Goal: Navigation & Orientation: Go to known website

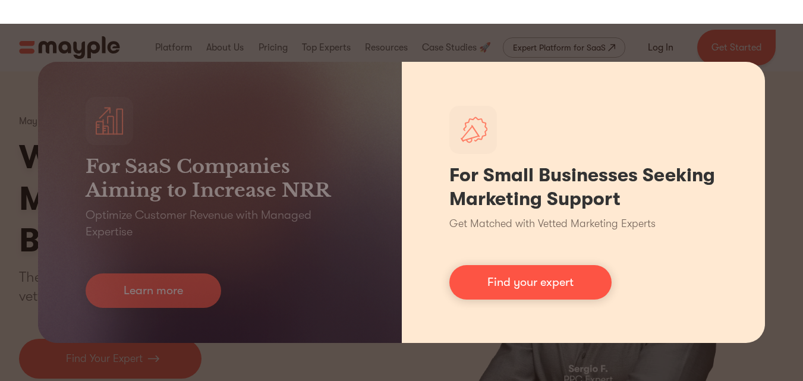
click at [748, 77] on div "For Small Businesses Seeking Marketing Support Get Matched with Vetted Marketin…" at bounding box center [584, 202] width 364 height 281
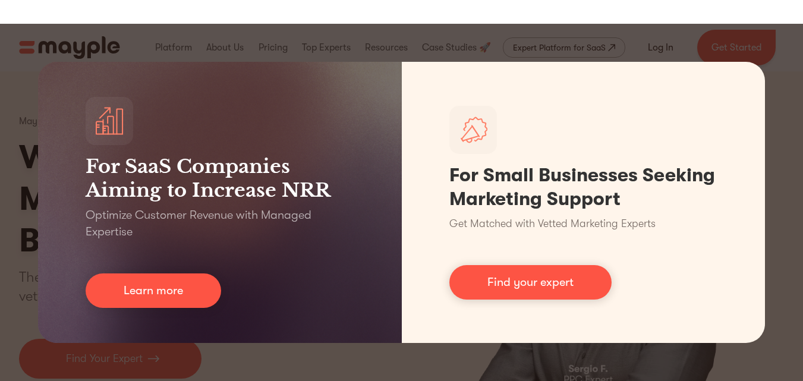
click at [363, 347] on div "For SaaS Companies Aiming to Increase NRR Optimize Customer Revenue with Manage…" at bounding box center [401, 202] width 803 height 357
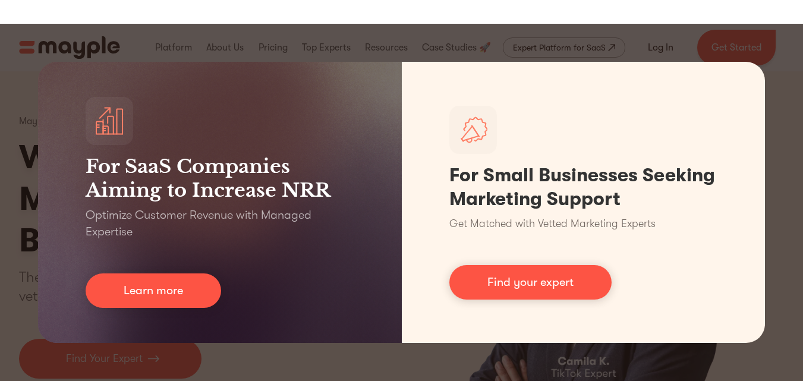
click at [363, 347] on div "For SaaS Companies Aiming to Increase NRR Optimize Customer Revenue with Manage…" at bounding box center [401, 202] width 803 height 357
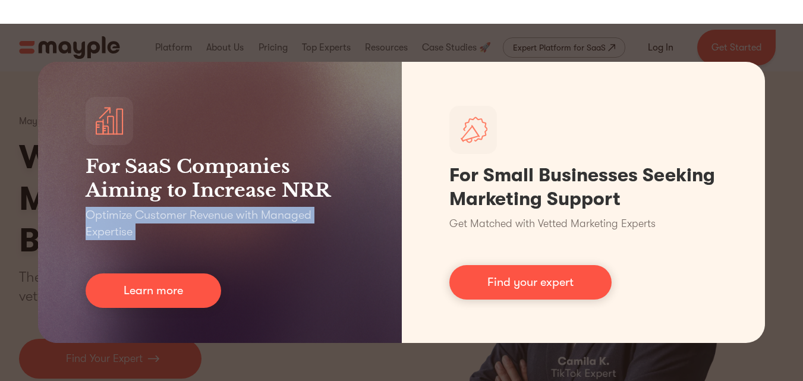
drag, startPoint x: 359, startPoint y: 347, endPoint x: 291, endPoint y: 331, distance: 69.1
click at [323, 350] on div "For SaaS Companies Aiming to Increase NRR Optimize Customer Revenue with Manage…" at bounding box center [401, 202] width 803 height 357
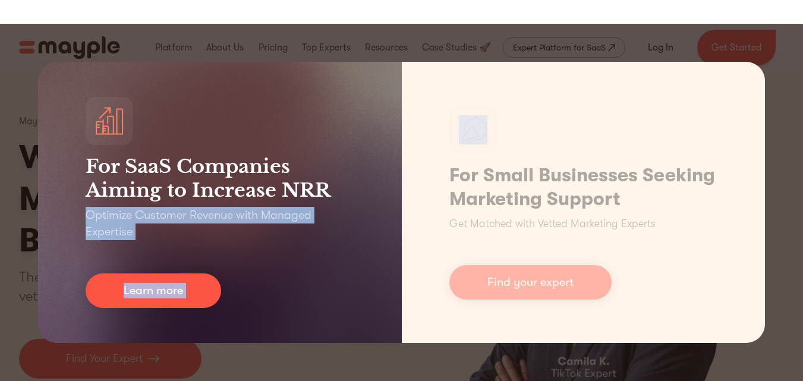
drag, startPoint x: 271, startPoint y: 326, endPoint x: 278, endPoint y: 328, distance: 6.8
click at [271, 328] on div "For SaaS Companies Aiming to Increase NRR Optimize Customer Revenue with Manage…" at bounding box center [220, 202] width 364 height 281
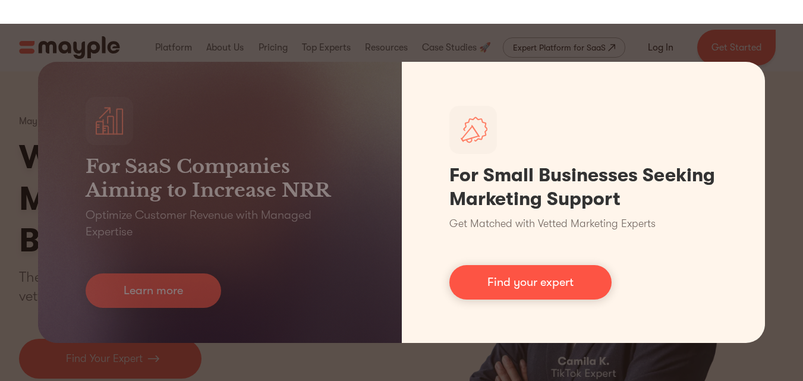
drag, startPoint x: 641, startPoint y: 57, endPoint x: 790, endPoint y: 39, distance: 150.4
click at [659, 54] on div "For SaaS Companies Aiming to Increase NRR Optimize Customer Revenue with Manage…" at bounding box center [401, 202] width 803 height 357
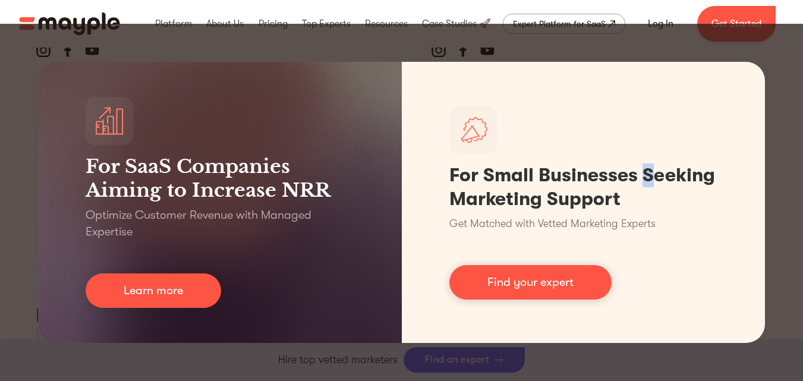
scroll to position [5464, 0]
click at [764, 43] on div "For SaaS Companies Aiming to Increase NRR Optimize Customer Revenue with Manage…" at bounding box center [401, 202] width 803 height 357
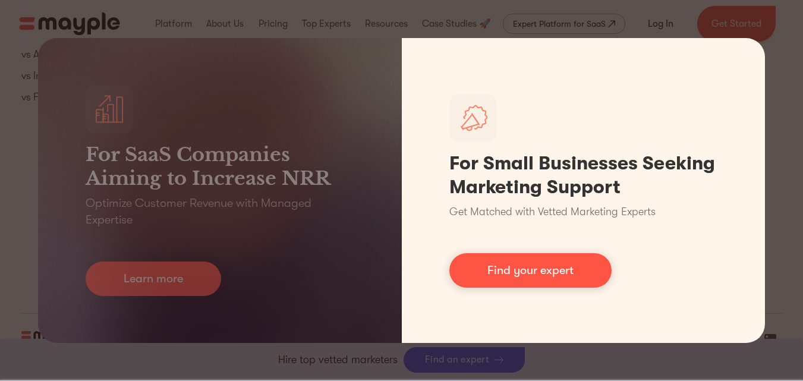
scroll to position [5441, 0]
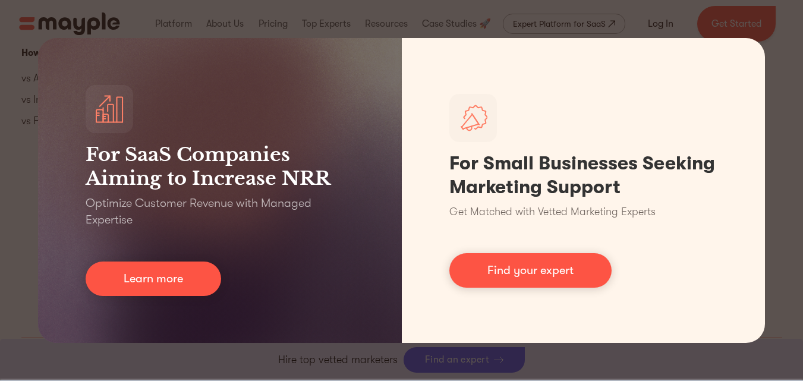
drag, startPoint x: 750, startPoint y: 15, endPoint x: 749, endPoint y: 31, distance: 16.2
click at [750, 17] on div "For SaaS Companies Aiming to Increase NRR Optimize Customer Revenue with Manage…" at bounding box center [401, 190] width 803 height 381
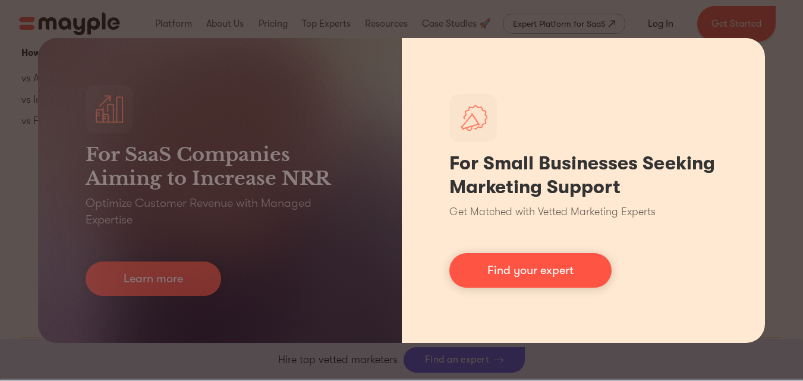
click at [746, 48] on div "For Small Businesses Seeking Marketing Support Get Matched with Vetted Marketin…" at bounding box center [584, 190] width 364 height 305
click at [743, 52] on div "For Small Businesses Seeking Marketing Support Get Matched with Vetted Marketin…" at bounding box center [584, 190] width 364 height 305
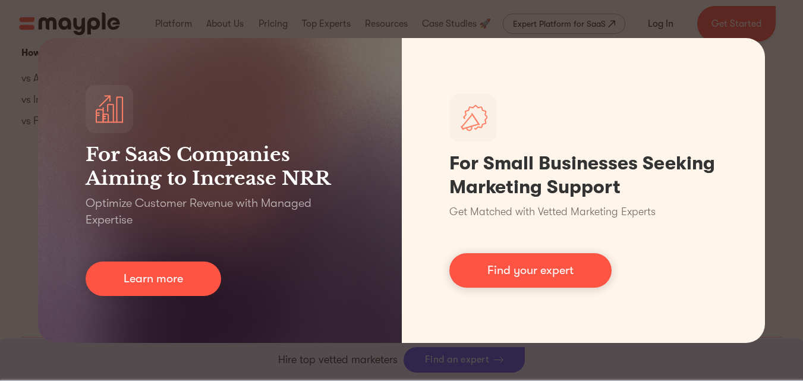
scroll to position [5507, 0]
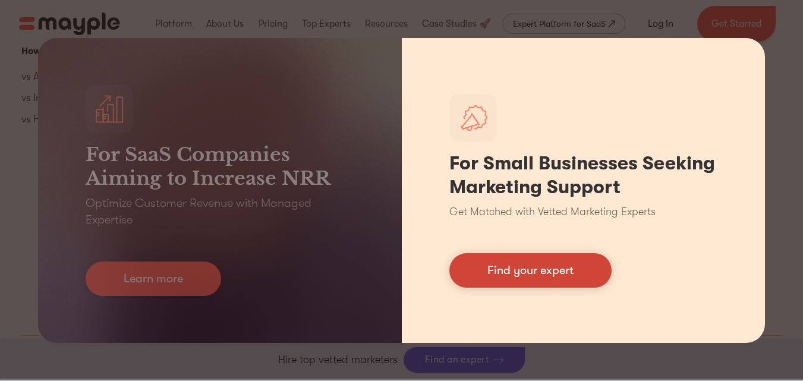
click at [525, 279] on link "Find your expert" at bounding box center [531, 270] width 162 height 34
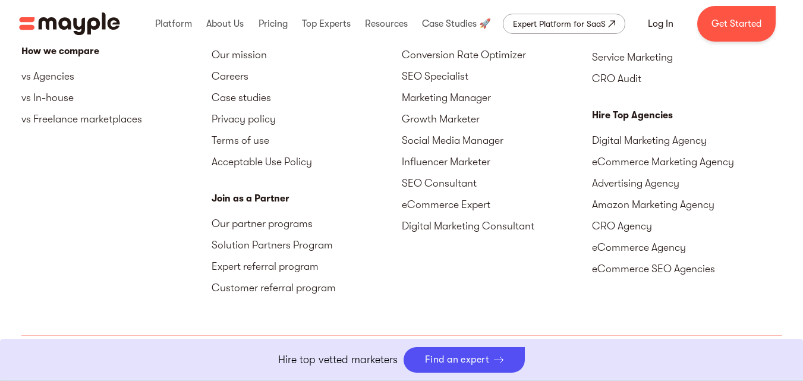
click at [674, 355] on img "Mayple at Facebook" at bounding box center [671, 362] width 14 height 14
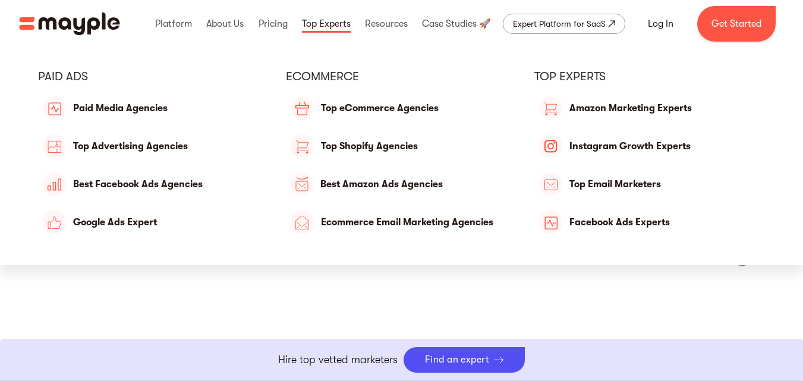
scroll to position [0, 0]
